Goal: Task Accomplishment & Management: Use online tool/utility

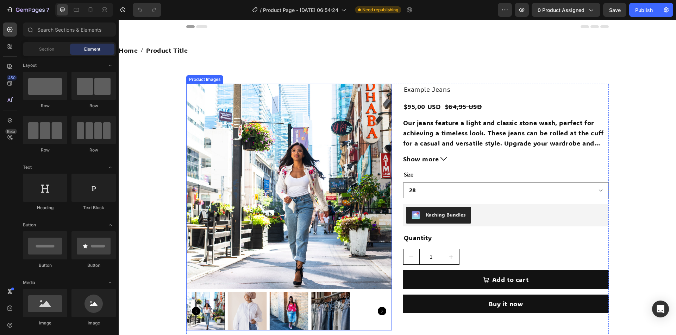
click at [195, 80] on div "Product Images" at bounding box center [205, 79] width 34 height 6
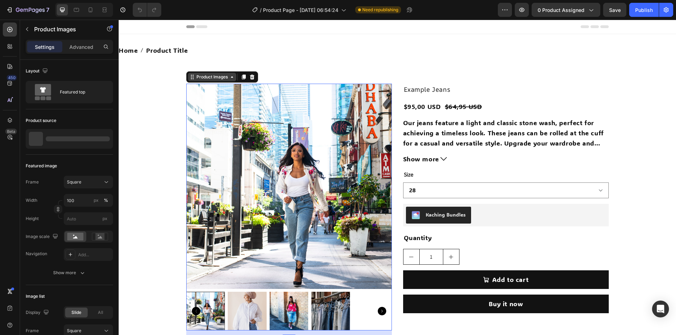
click at [205, 78] on div "Product Images" at bounding box center [212, 77] width 34 height 6
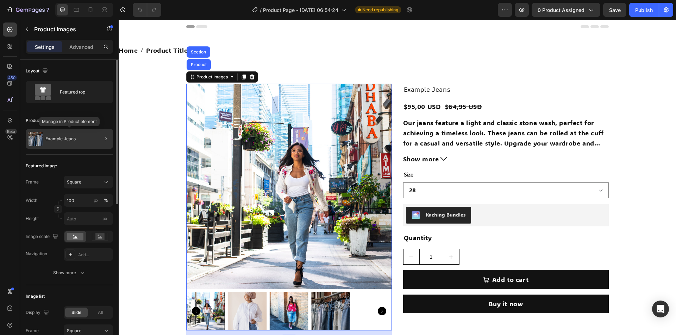
click at [80, 137] on div "Example Jeans" at bounding box center [69, 139] width 87 height 20
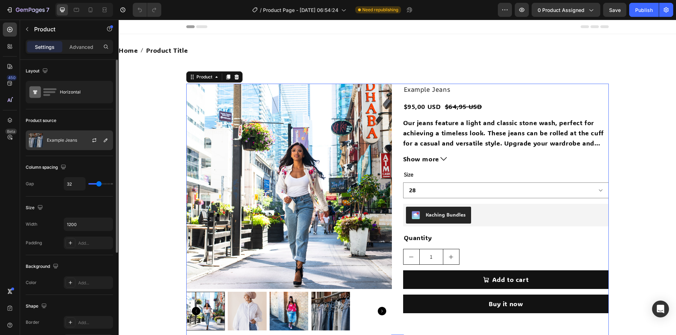
click at [67, 137] on div "Example Jeans" at bounding box center [69, 141] width 87 height 20
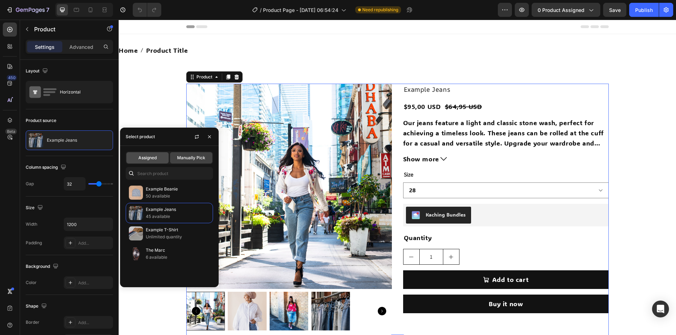
click at [145, 158] on span "Assigned" at bounding box center [147, 158] width 18 height 6
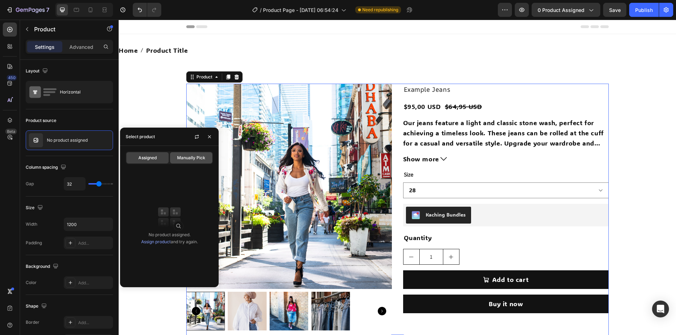
click at [186, 156] on span "Manually Pick" at bounding box center [191, 158] width 28 height 6
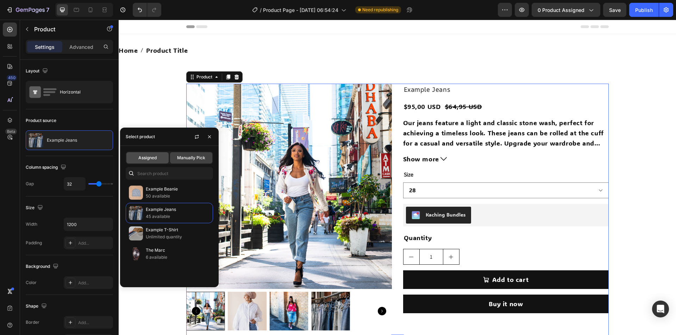
click at [147, 158] on span "Assigned" at bounding box center [147, 158] width 18 height 6
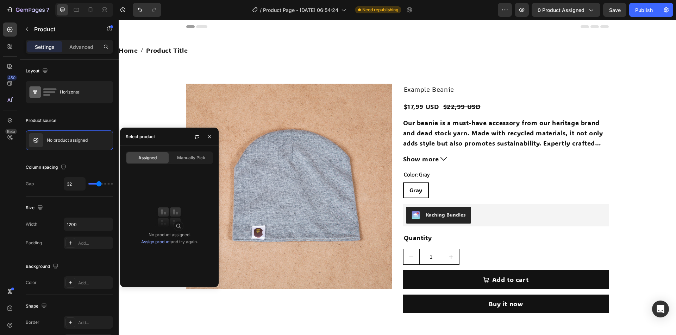
click at [142, 160] on span "Assigned" at bounding box center [147, 158] width 18 height 6
click at [182, 160] on span "Manually Pick" at bounding box center [191, 158] width 28 height 6
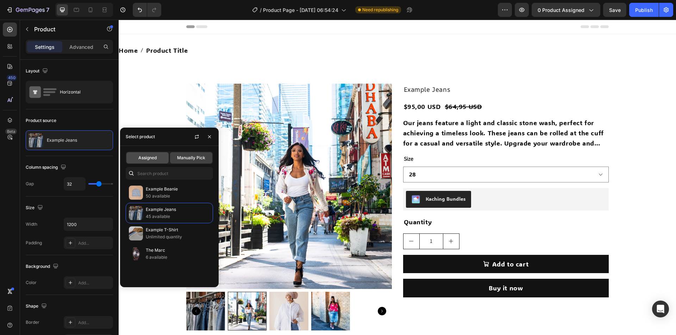
click at [136, 158] on div "Assigned" at bounding box center [147, 157] width 42 height 11
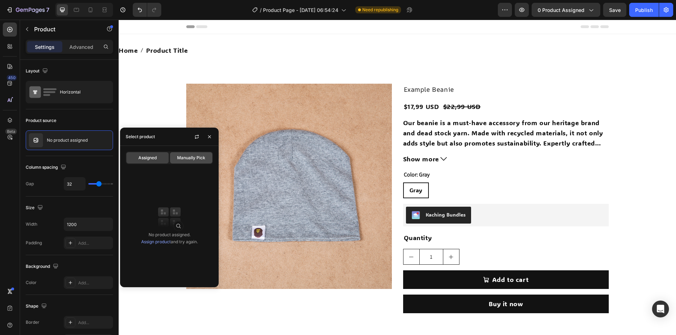
click at [180, 157] on span "Manually Pick" at bounding box center [191, 158] width 28 height 6
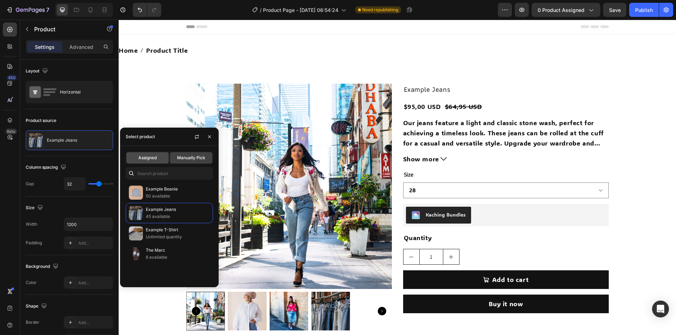
click at [142, 159] on span "Assigned" at bounding box center [147, 158] width 18 height 6
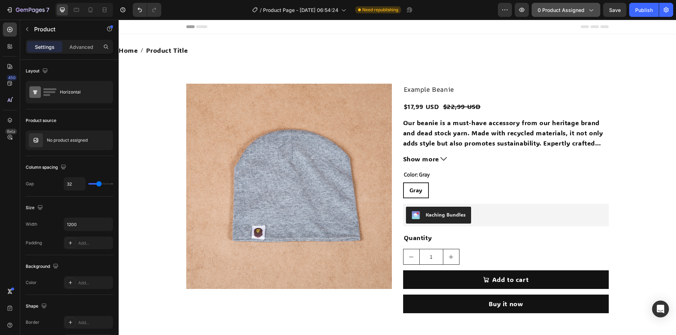
click at [563, 13] on span "0 product assigned" at bounding box center [560, 9] width 47 height 7
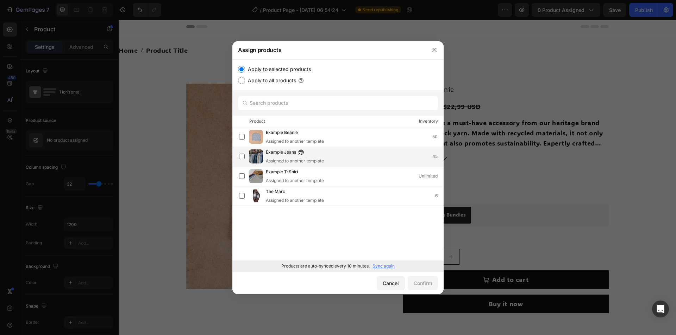
click at [328, 159] on div "Example Jeans Assigned to another template 45" at bounding box center [354, 156] width 177 height 15
click at [415, 286] on div "Confirm" at bounding box center [422, 283] width 18 height 7
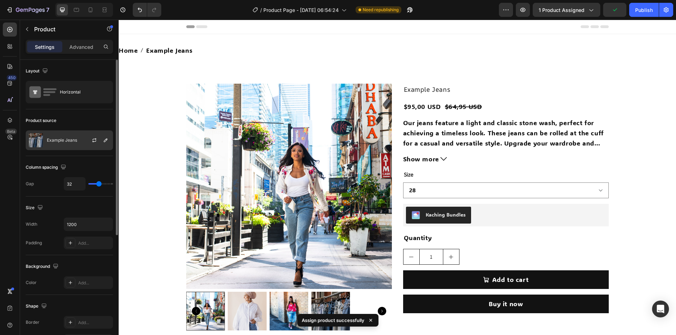
click at [84, 138] on div at bounding box center [97, 140] width 31 height 19
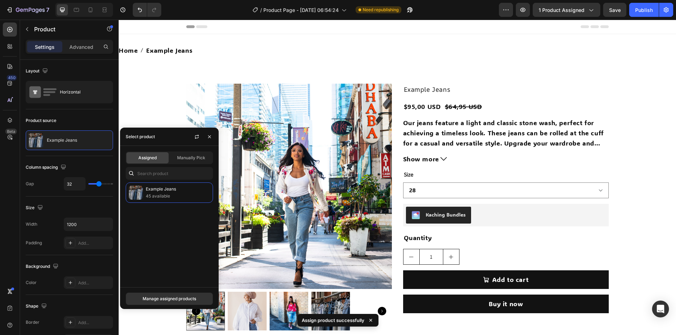
click at [185, 152] on div "Assigned Manually Pick Example Jeans 45 available" at bounding box center [169, 216] width 99 height 141
click at [184, 160] on span "Manually Pick" at bounding box center [191, 158] width 28 height 6
